Goal: Use online tool/utility: Utilize a website feature to perform a specific function

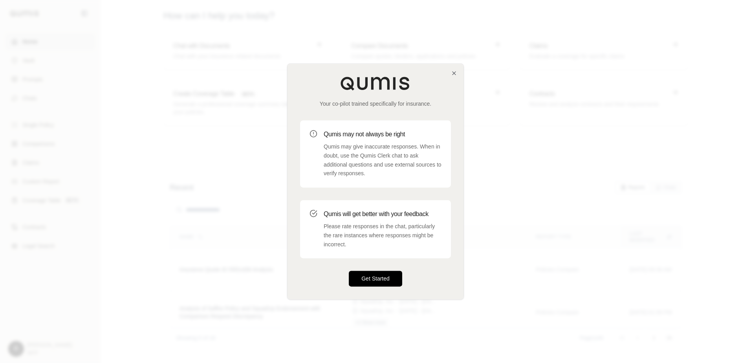
click at [392, 283] on button "Get Started" at bounding box center [375, 279] width 53 height 16
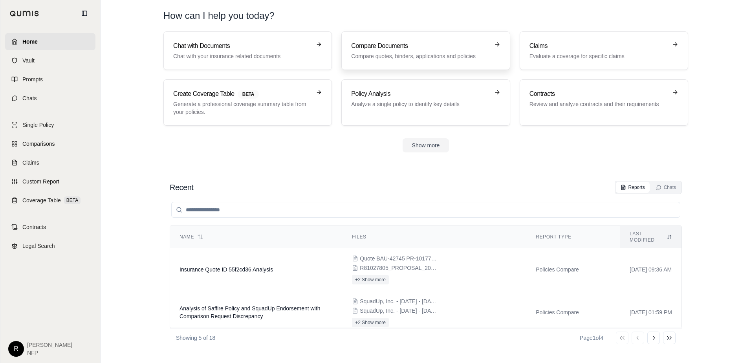
click at [395, 64] on link "Compare Documents Compare quotes, binders, applications and policies" at bounding box center [425, 50] width 168 height 38
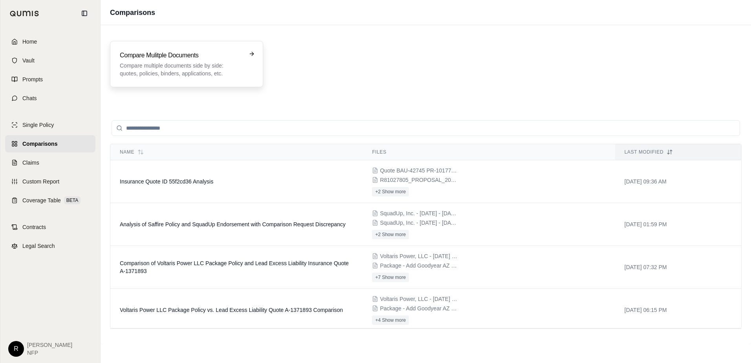
click at [190, 73] on p "Compare multiple documents side by side: quotes, policies, binders, application…" at bounding box center [181, 70] width 122 height 16
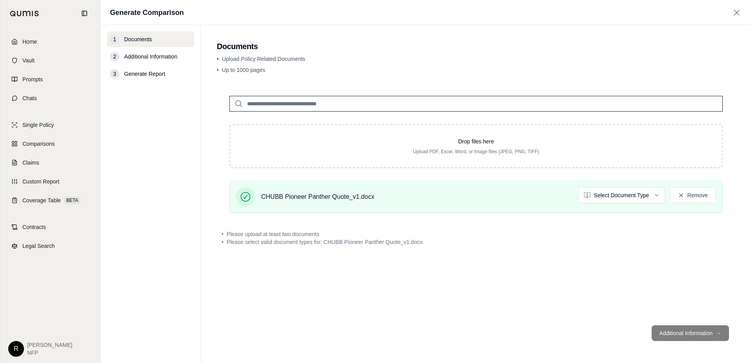
click at [639, 199] on html "Home Vault Prompts Chats Single Policy Comparisons Claims Custom Report Coverag…" at bounding box center [375, 181] width 751 height 363
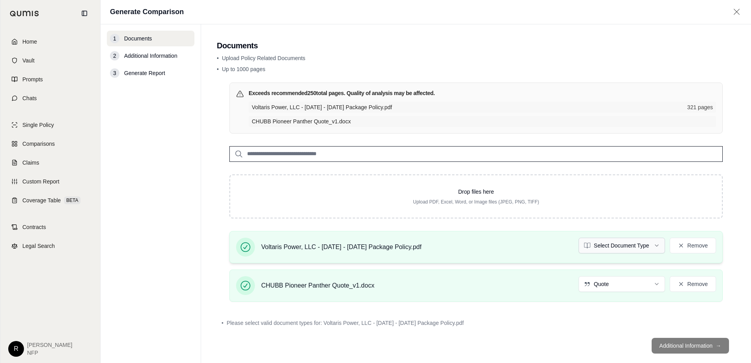
click at [612, 243] on html "Home Vault Prompts Chats Single Policy Comparisons Claims Custom Report Coverag…" at bounding box center [375, 181] width 751 height 363
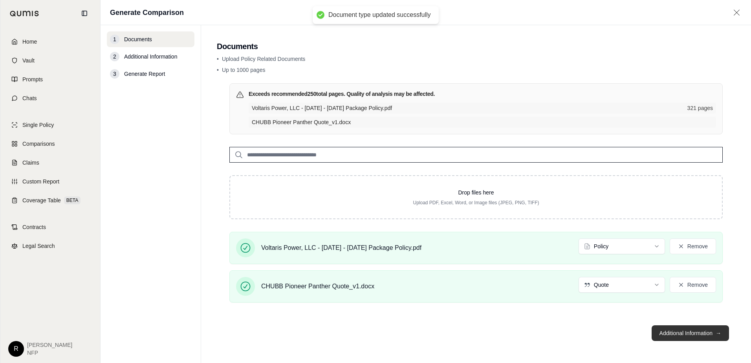
click at [668, 336] on button "Additional Information →" at bounding box center [689, 333] width 77 height 16
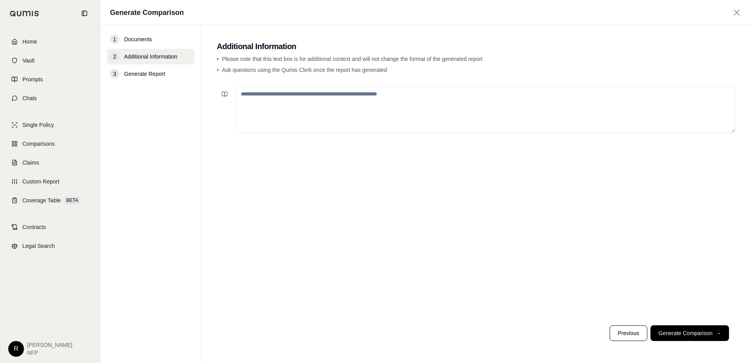
click at [413, 116] on textarea at bounding box center [485, 109] width 499 height 46
type textarea "**********"
click at [689, 340] on button "Generate Comparison →" at bounding box center [689, 333] width 79 height 16
